Goal: Task Accomplishment & Management: Use online tool/utility

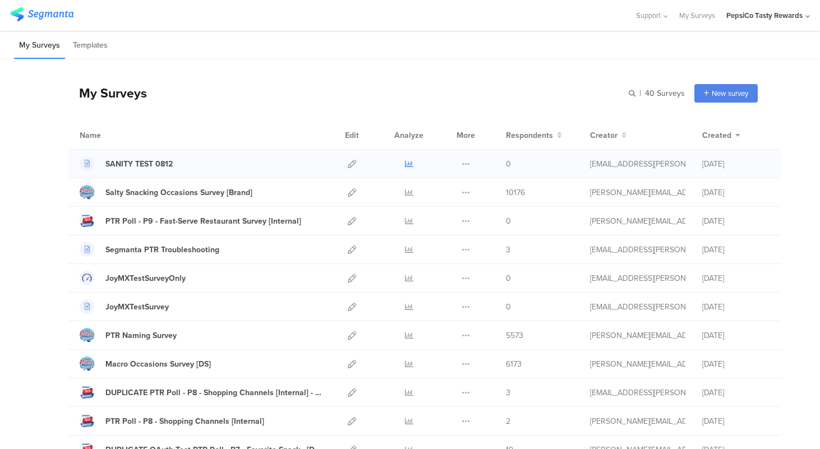
click at [409, 167] on icon at bounding box center [409, 164] width 8 height 8
click at [353, 161] on icon at bounding box center [352, 164] width 8 height 8
click at [351, 162] on icon at bounding box center [352, 164] width 8 height 8
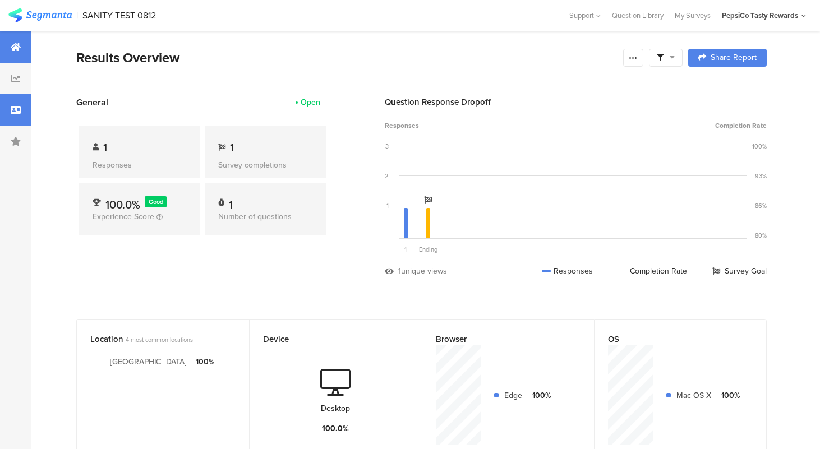
click at [23, 108] on div at bounding box center [15, 109] width 31 height 31
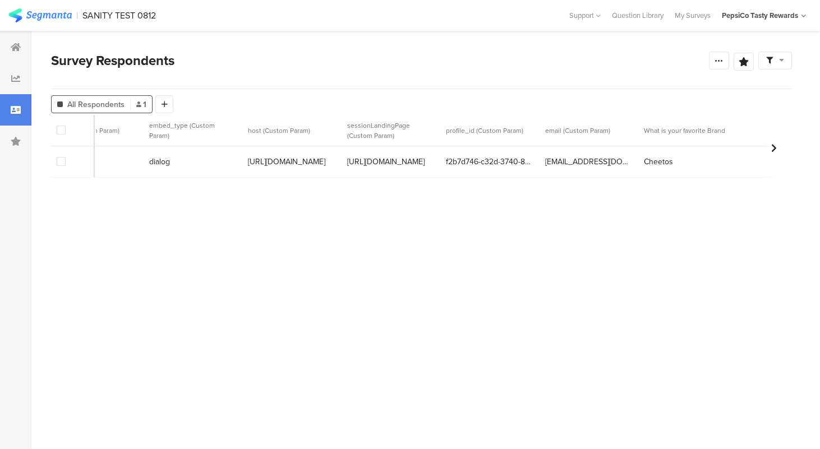
scroll to position [0, 537]
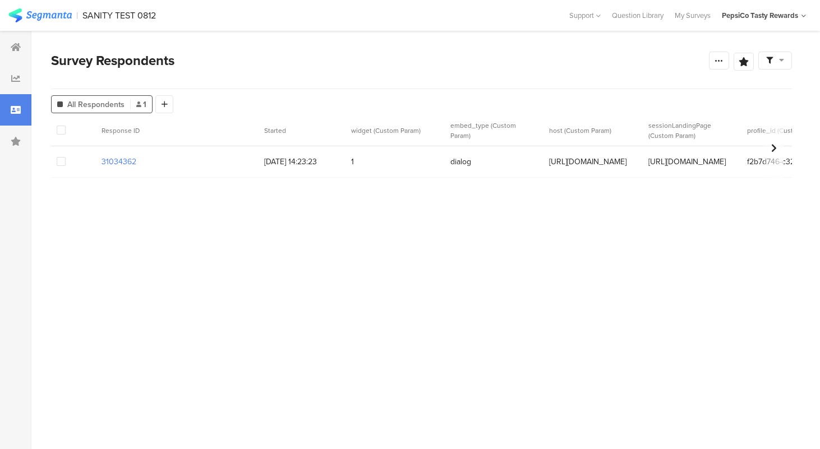
scroll to position [0, 537]
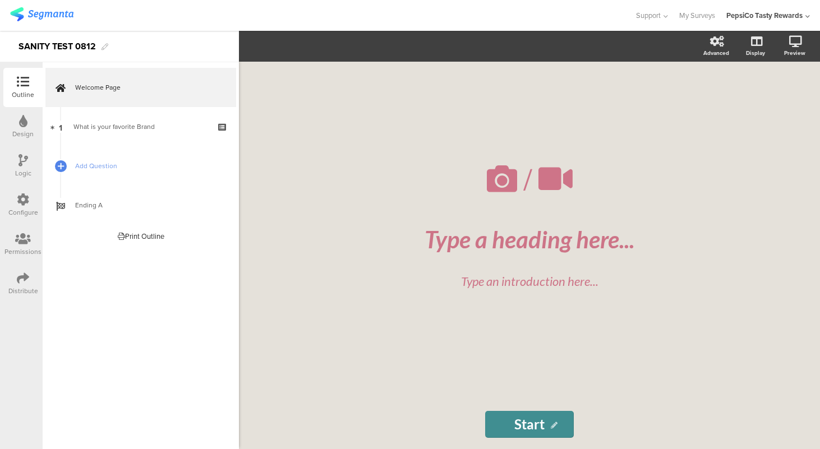
click at [24, 282] on icon at bounding box center [23, 278] width 12 height 12
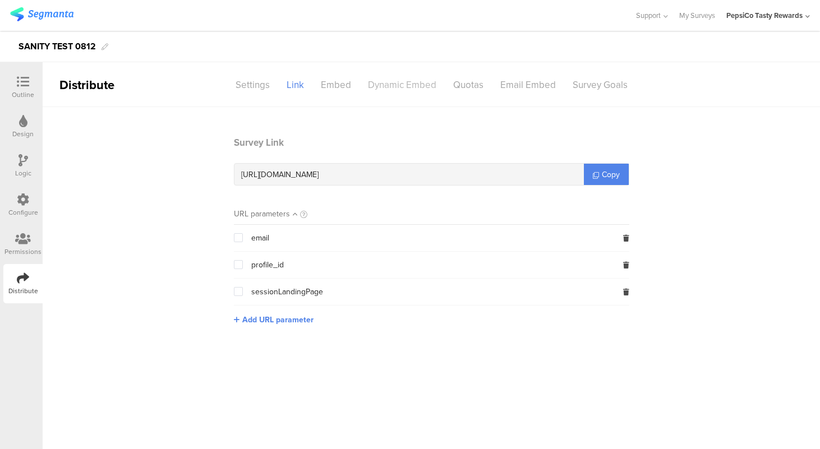
click at [413, 85] on div "Dynamic Embed" at bounding box center [402, 85] width 85 height 20
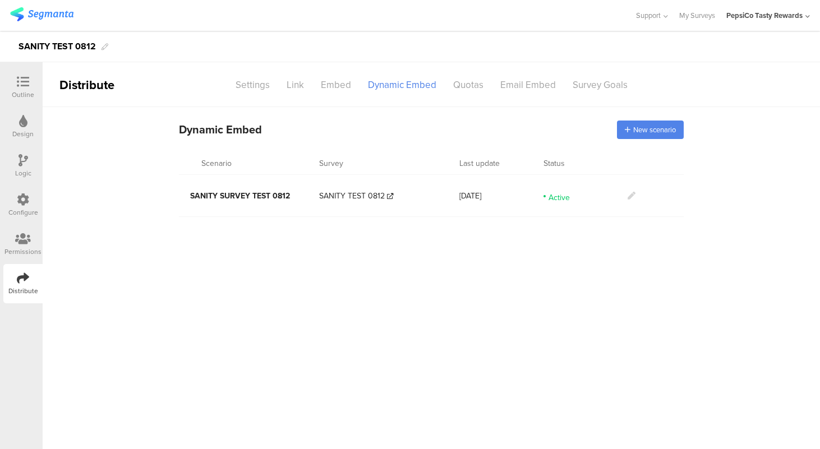
click at [632, 197] on icon at bounding box center [632, 196] width 8 height 8
